Goal: Complete application form: Complete application form

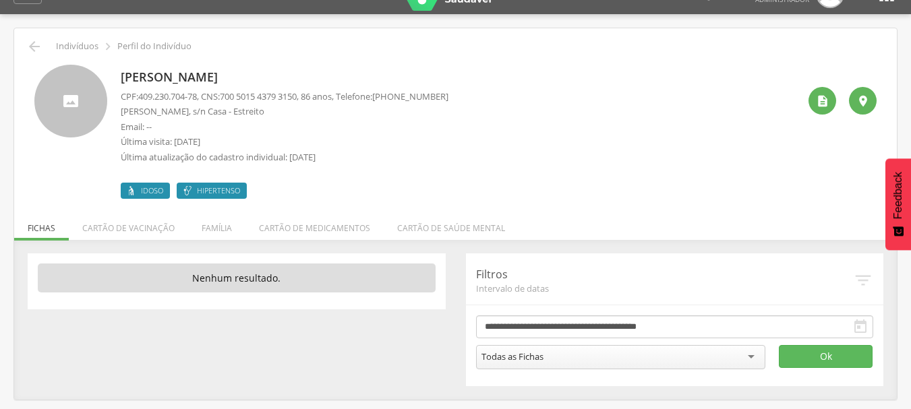
scroll to position [40, 0]
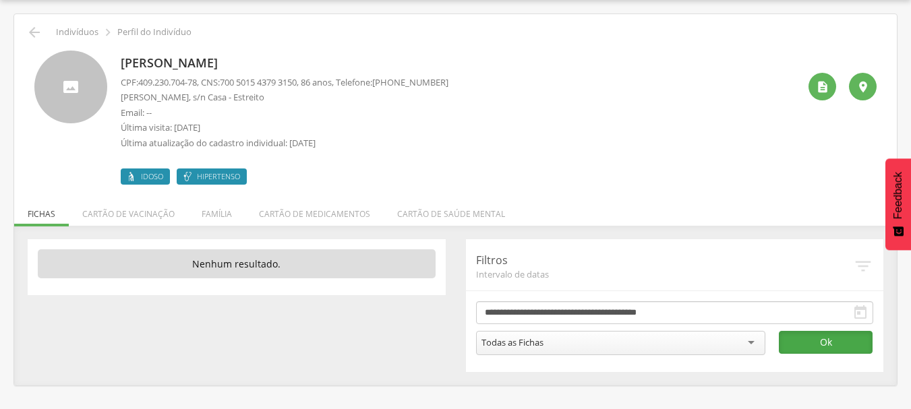
click at [846, 338] on button "Ok" at bounding box center [826, 342] width 94 height 23
click at [753, 342] on div "Todas as Fichas" at bounding box center [620, 343] width 289 height 24
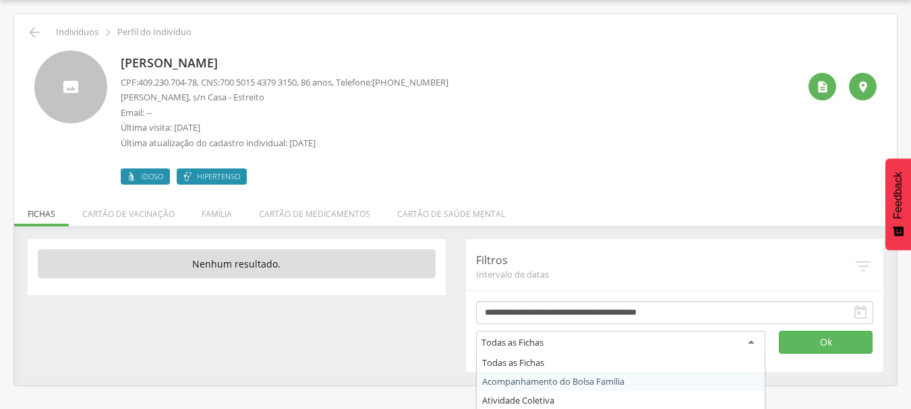
click at [358, 301] on div "2 Nenhum outro membro da família cadastrado. [PERSON_NAME] CNS: 702 [DEMOGRAPHI…" at bounding box center [455, 312] width 883 height 146
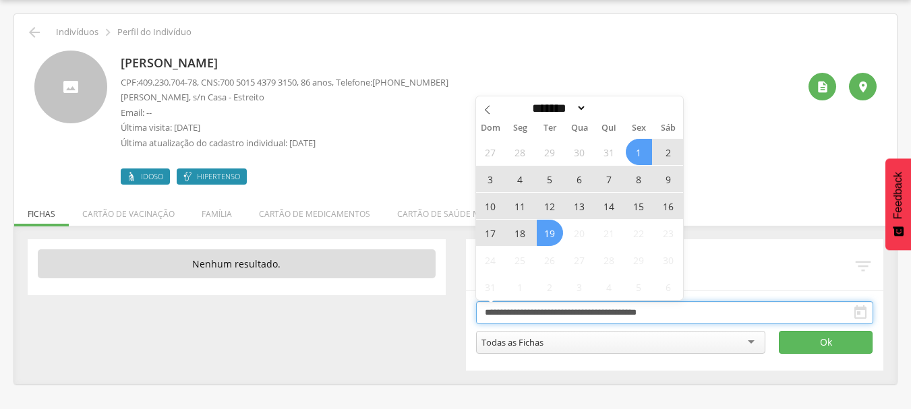
click at [780, 310] on input "**********" at bounding box center [675, 312] width 398 height 23
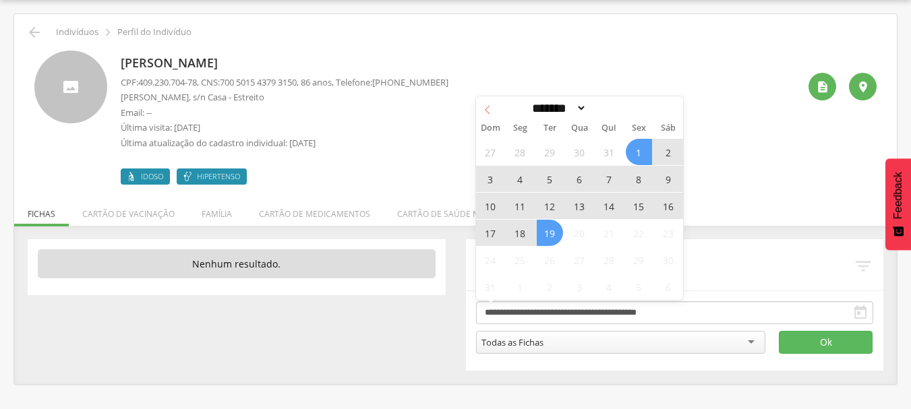
click at [487, 110] on icon at bounding box center [487, 109] width 9 height 9
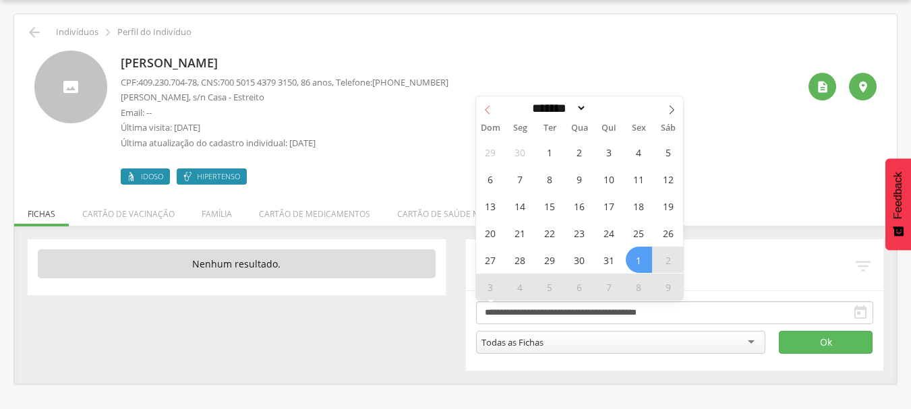
click at [487, 113] on icon at bounding box center [487, 109] width 9 height 9
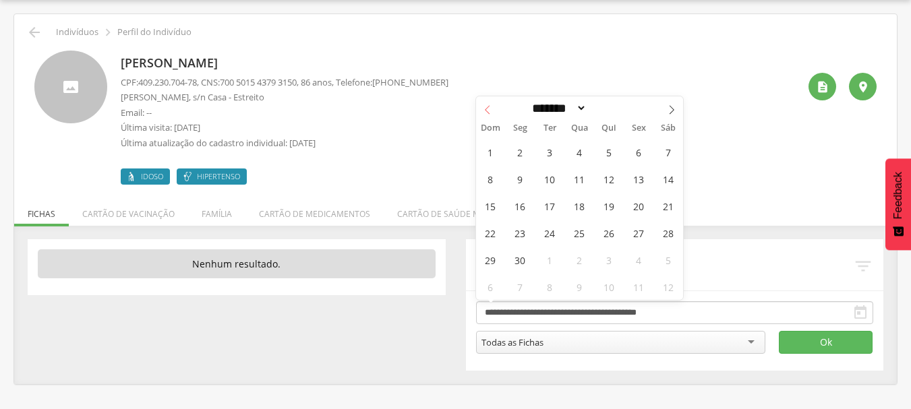
click at [487, 113] on icon at bounding box center [487, 109] width 9 height 9
select select "*"
click at [550, 151] on span "1" at bounding box center [550, 152] width 26 height 26
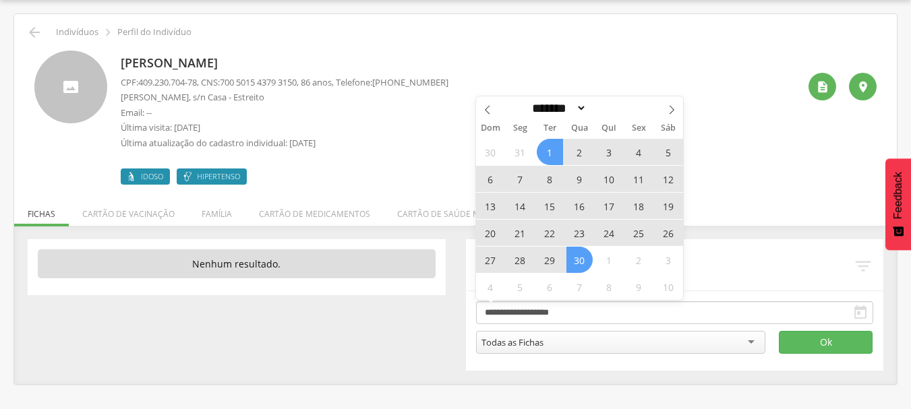
click at [579, 258] on span "30" at bounding box center [579, 260] width 26 height 26
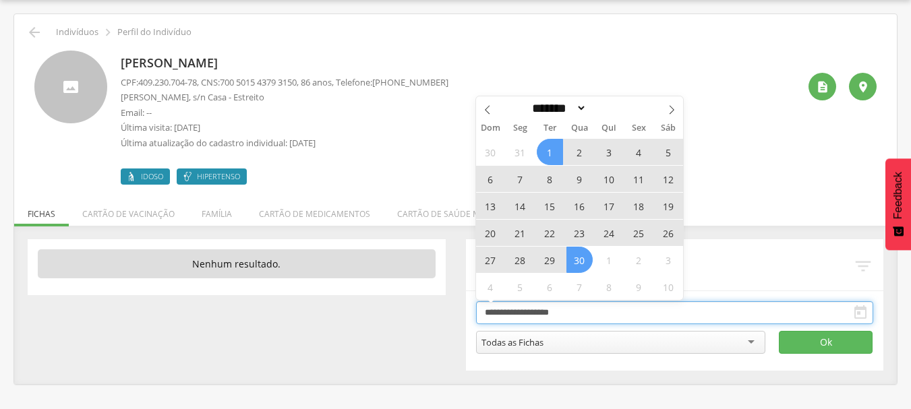
type input "**********"
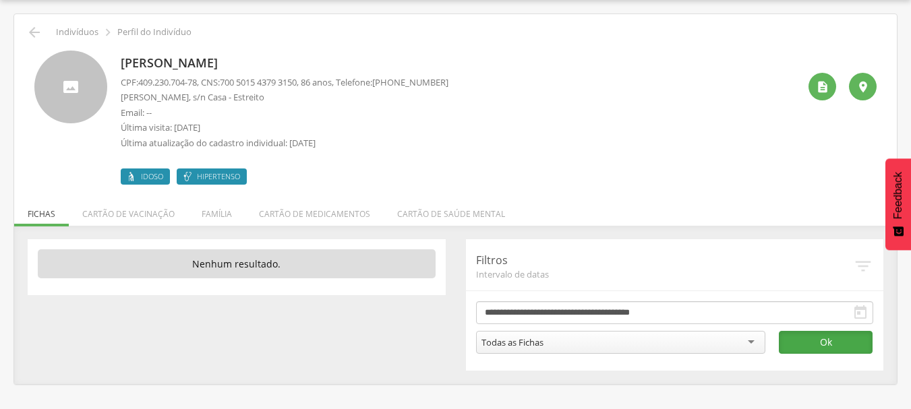
click at [837, 336] on button "Ok" at bounding box center [826, 342] width 94 height 23
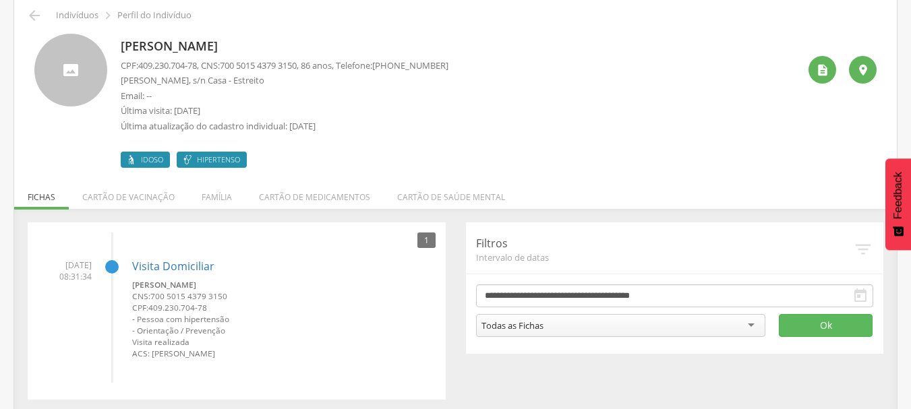
scroll to position [62, 0]
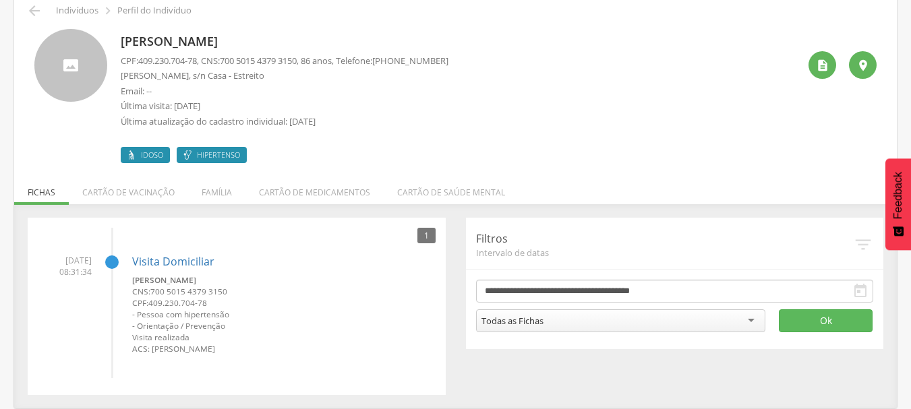
click at [862, 293] on icon "" at bounding box center [860, 291] width 16 height 16
click at [854, 288] on icon "" at bounding box center [860, 291] width 16 height 16
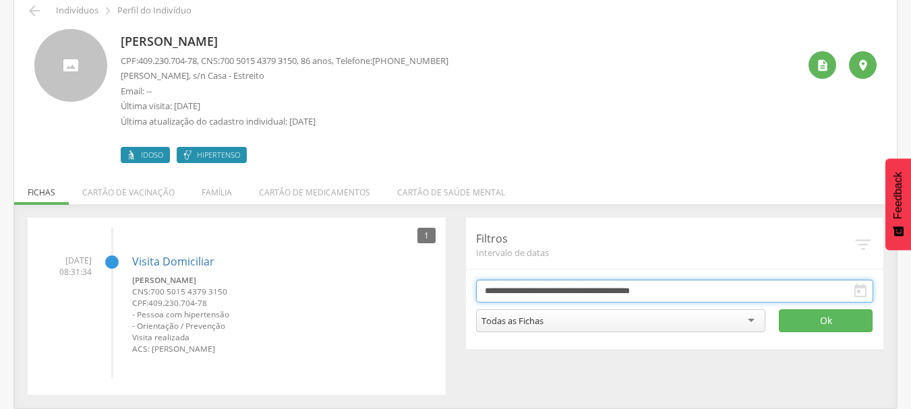
click at [597, 287] on input "**********" at bounding box center [675, 291] width 398 height 23
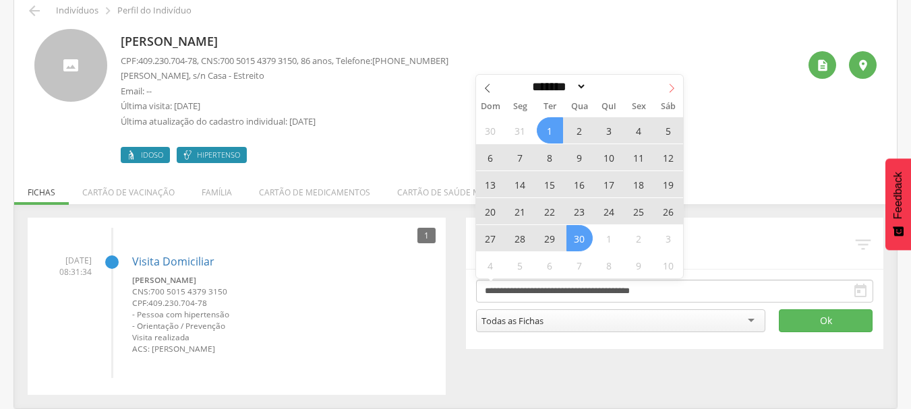
click at [672, 84] on icon at bounding box center [671, 88] width 9 height 9
select select "*"
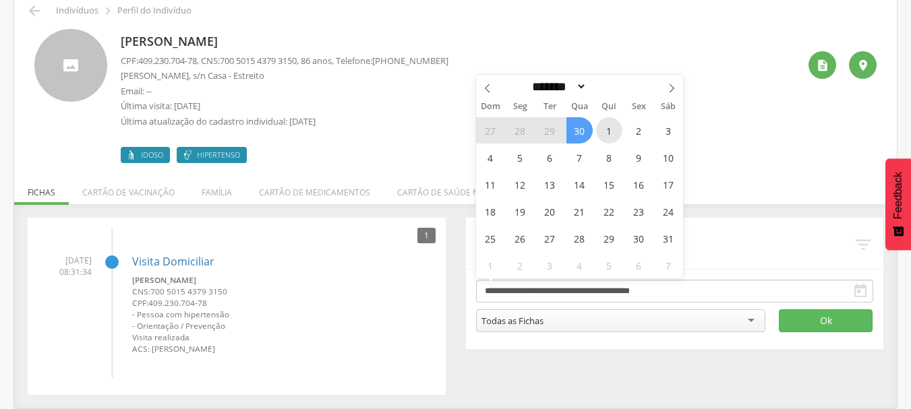
click at [607, 134] on span "1" at bounding box center [609, 130] width 26 height 26
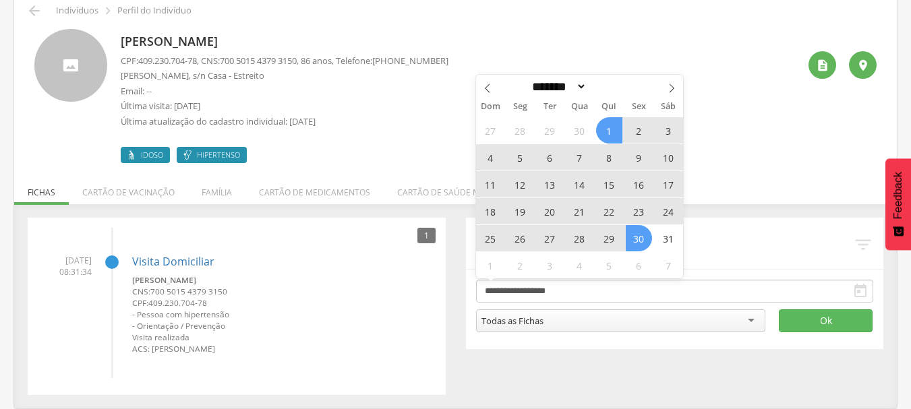
click at [646, 240] on span "30" at bounding box center [639, 238] width 26 height 26
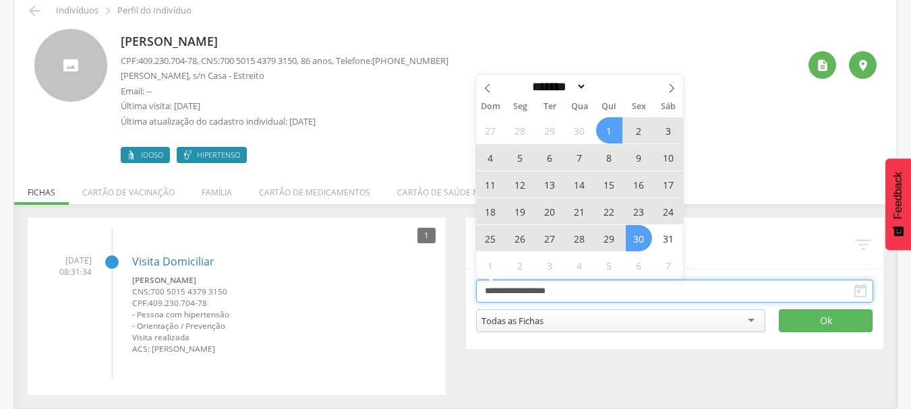
type input "**********"
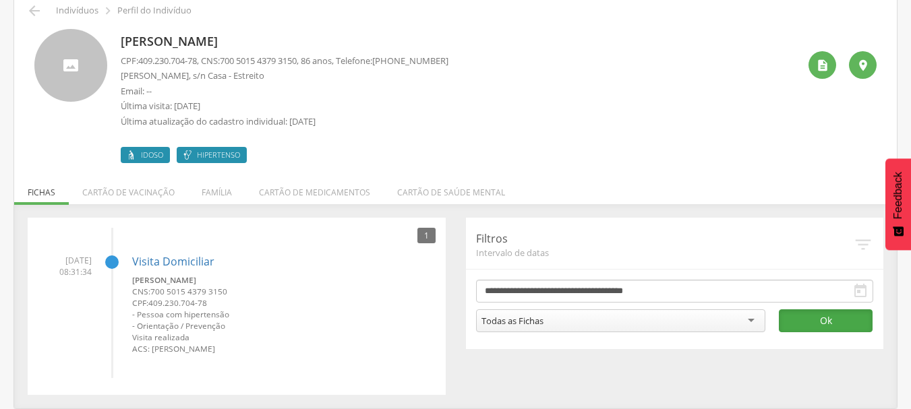
click at [841, 323] on button "Ok" at bounding box center [826, 320] width 94 height 23
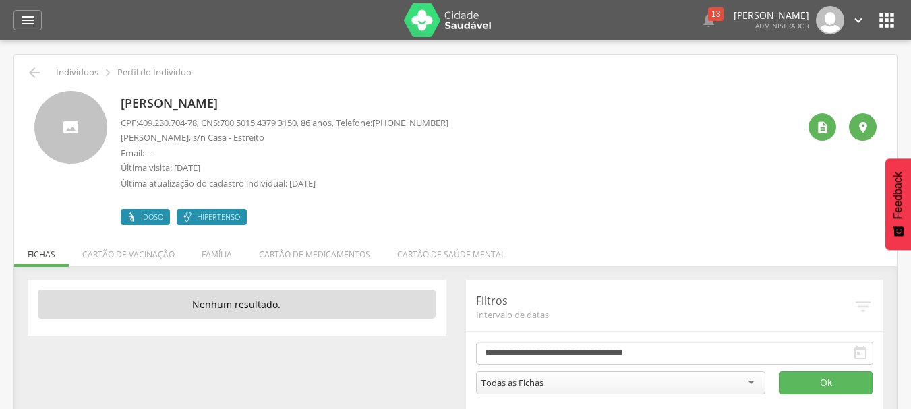
scroll to position [40, 0]
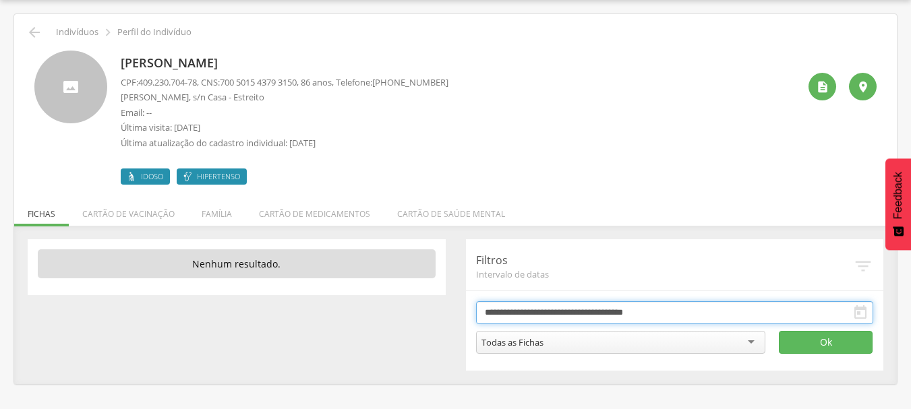
click at [650, 312] on input "**********" at bounding box center [675, 312] width 398 height 23
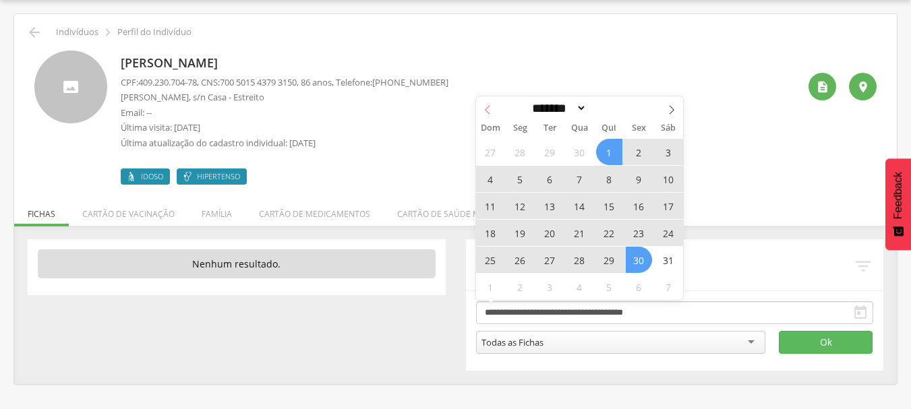
click at [483, 109] on icon at bounding box center [487, 109] width 9 height 9
select select "*"
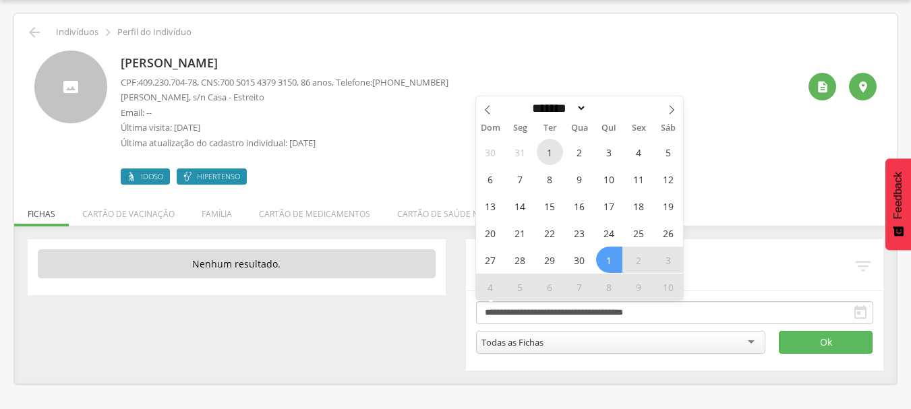
click at [554, 154] on span "1" at bounding box center [550, 152] width 26 height 26
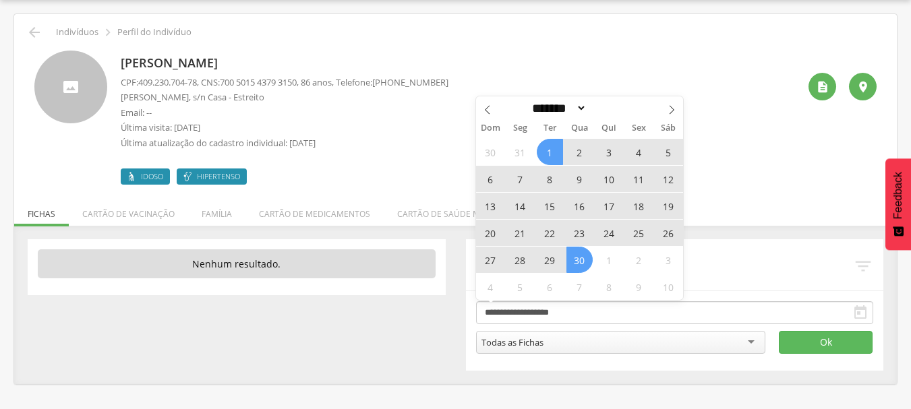
click at [585, 264] on span "30" at bounding box center [579, 260] width 26 height 26
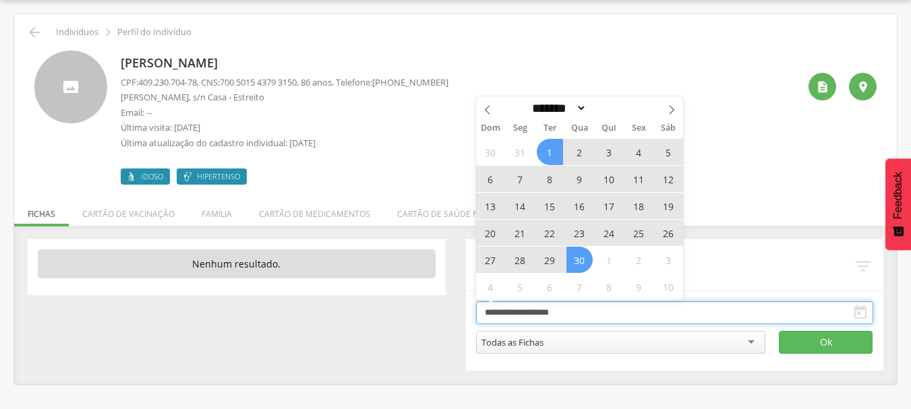
type input "**********"
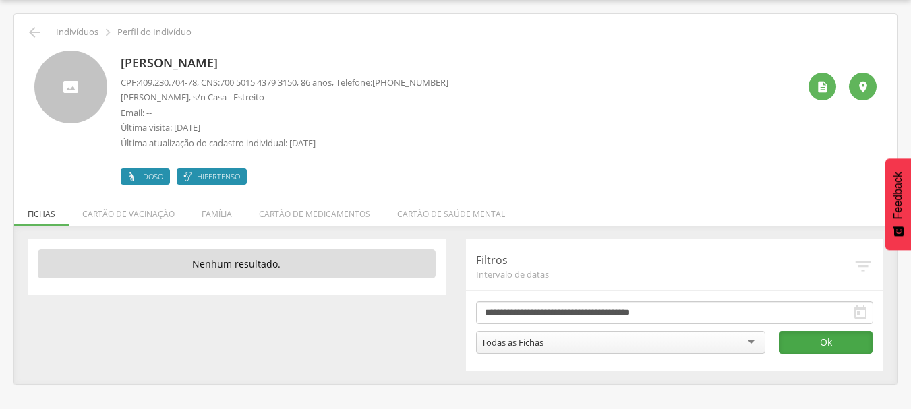
click at [833, 344] on button "Ok" at bounding box center [826, 342] width 94 height 23
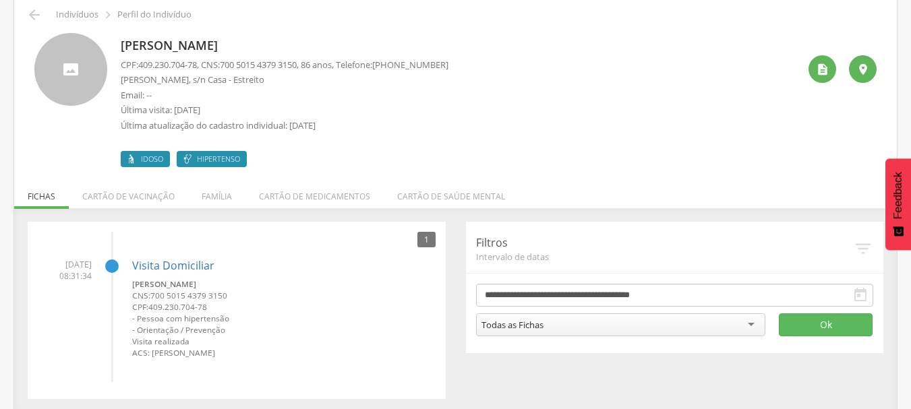
scroll to position [62, 0]
